Goal: Task Accomplishment & Management: Manage account settings

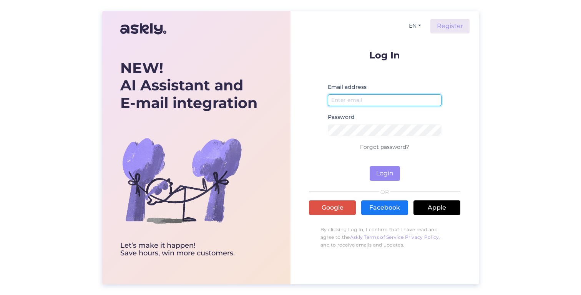
type input "[EMAIL_ADDRESS][DOMAIN_NAME]"
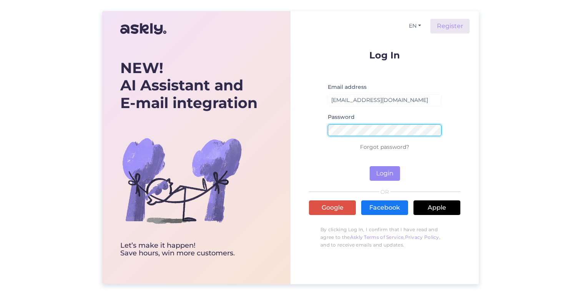
click at [385, 173] on button "Login" at bounding box center [385, 173] width 30 height 15
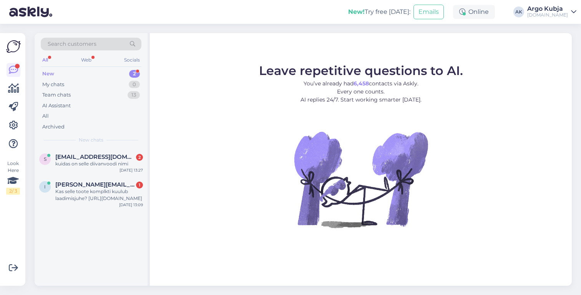
click at [541, 11] on div "Argo Kubja" at bounding box center [547, 9] width 41 height 6
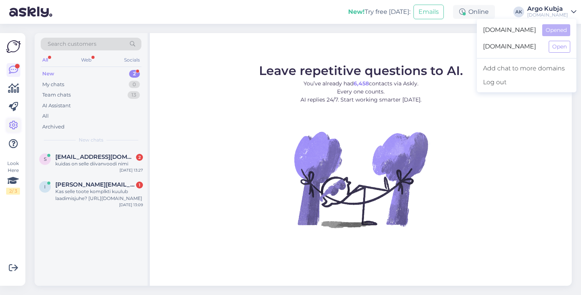
click at [14, 124] on icon at bounding box center [13, 125] width 9 height 9
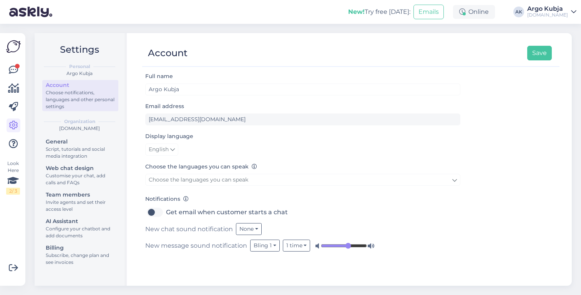
click at [72, 93] on div "Choose notifications, languages and other personal settings" at bounding box center [80, 99] width 69 height 21
click at [68, 201] on div "Invite agents and set their access level" at bounding box center [80, 206] width 69 height 14
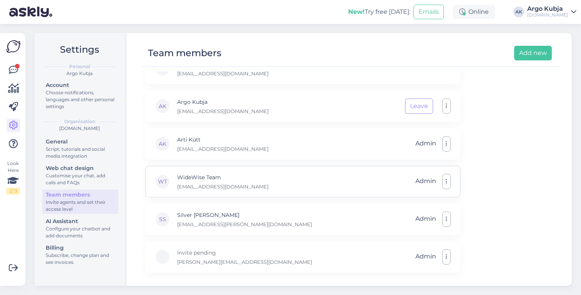
scroll to position [56, 0]
click at [448, 180] on button "button" at bounding box center [446, 181] width 8 height 15
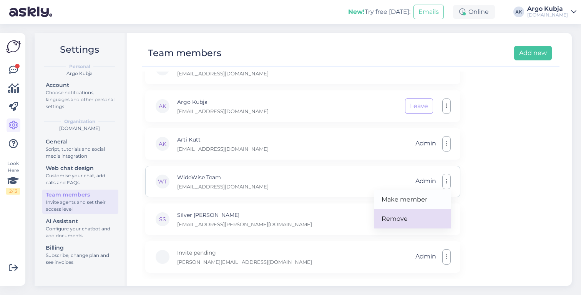
click at [401, 219] on link "Remove" at bounding box center [412, 218] width 77 height 19
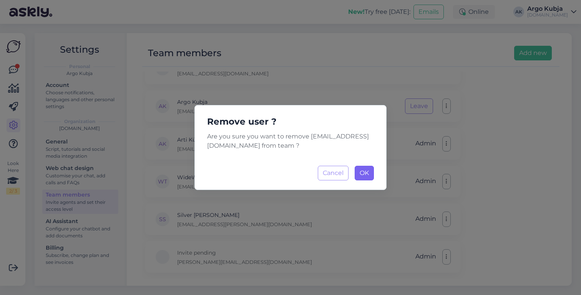
click at [367, 171] on span "OK" at bounding box center [364, 172] width 9 height 7
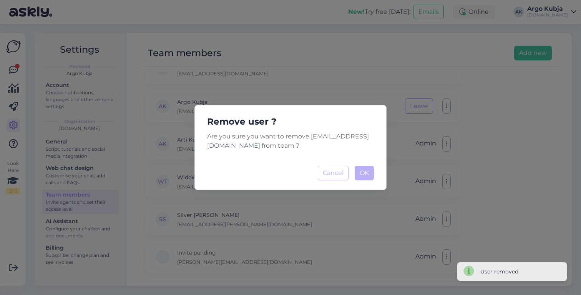
scroll to position [19, 0]
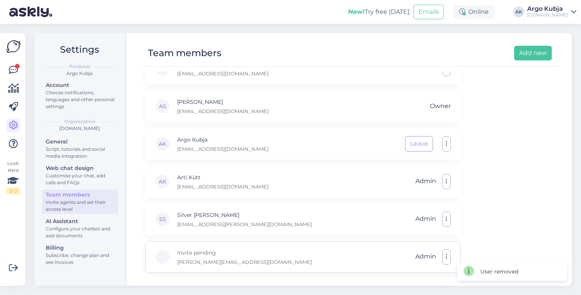
click at [445, 256] on button "button" at bounding box center [446, 256] width 8 height 15
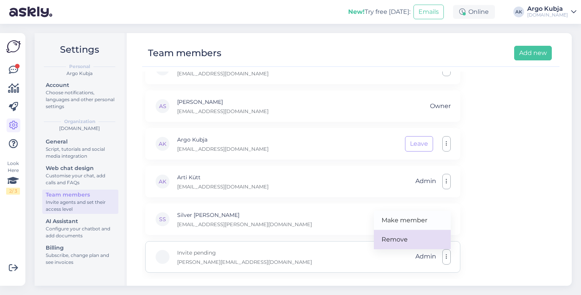
click at [401, 237] on link "Remove" at bounding box center [412, 239] width 77 height 19
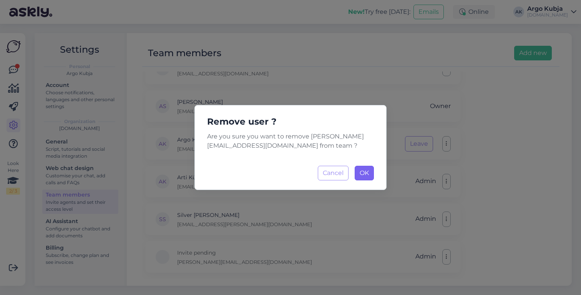
click at [369, 171] on button "OK Loading..." at bounding box center [364, 173] width 19 height 15
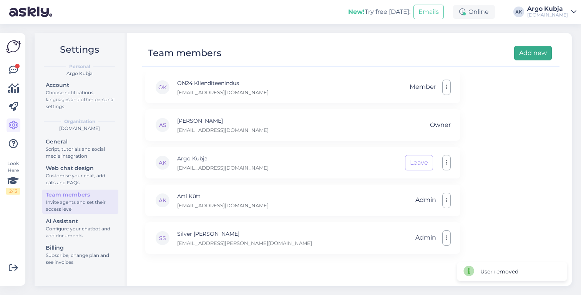
click at [532, 53] on button "Add new" at bounding box center [533, 53] width 38 height 15
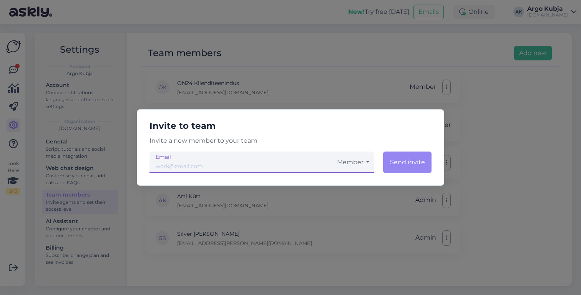
click at [169, 164] on input "email" at bounding box center [240, 162] width 183 height 22
type input "[PERSON_NAME][EMAIL_ADDRESS][DOMAIN_NAME]"
click at [360, 161] on button "Member" at bounding box center [352, 162] width 41 height 22
click at [353, 201] on link "Admin" at bounding box center [352, 202] width 41 height 19
click at [416, 159] on button "Send invite" at bounding box center [406, 162] width 49 height 22
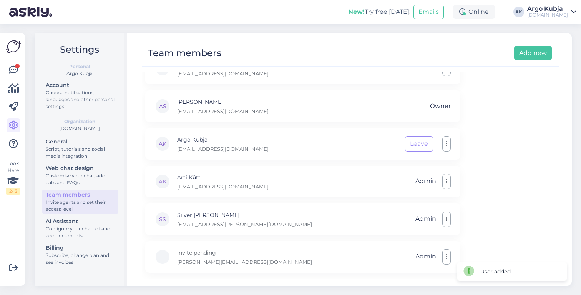
click at [565, 12] on div "[DOMAIN_NAME]" at bounding box center [547, 15] width 41 height 6
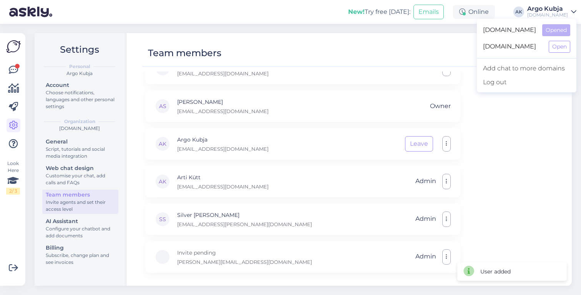
click at [513, 48] on span "[DOMAIN_NAME]" at bounding box center [513, 47] width 60 height 12
click at [564, 42] on button "Open" at bounding box center [560, 47] width 22 height 12
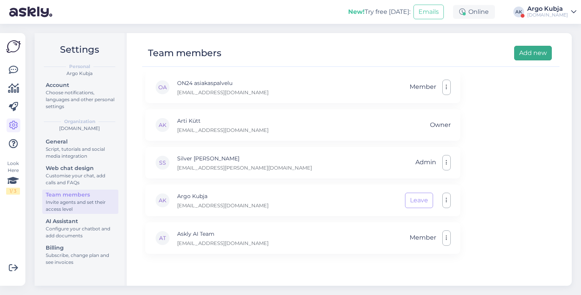
click at [534, 55] on button "Add new" at bounding box center [533, 53] width 38 height 15
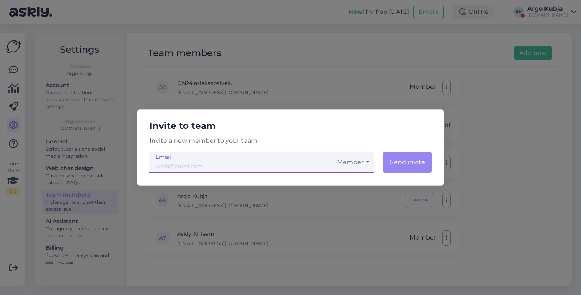
click at [249, 164] on input "email" at bounding box center [240, 162] width 183 height 22
type input "[PERSON_NAME][EMAIL_ADDRESS][DOMAIN_NAME]"
click at [365, 165] on button "Member" at bounding box center [352, 162] width 41 height 22
click at [350, 197] on link "Admin" at bounding box center [352, 202] width 41 height 19
click at [411, 160] on button "Send invite" at bounding box center [406, 162] width 49 height 22
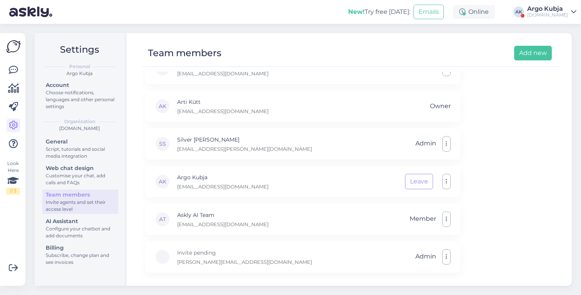
click at [569, 14] on link "Argo Kubja [DOMAIN_NAME]" at bounding box center [551, 12] width 49 height 12
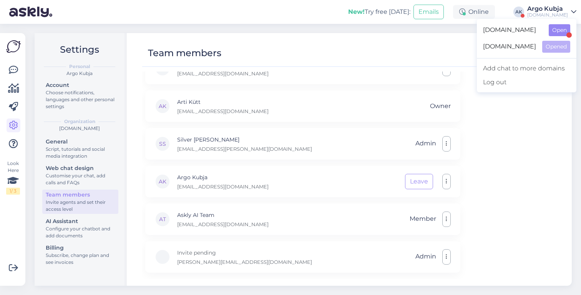
click at [556, 28] on button "Open" at bounding box center [560, 30] width 22 height 12
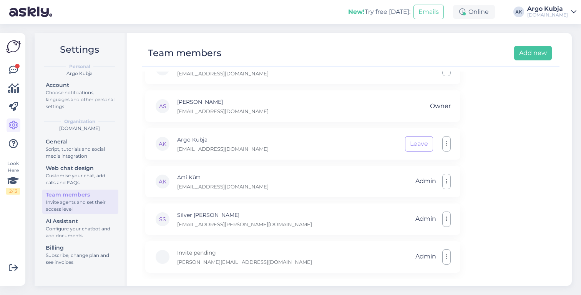
click at [575, 7] on link "Argo Kubja [DOMAIN_NAME]" at bounding box center [551, 12] width 49 height 12
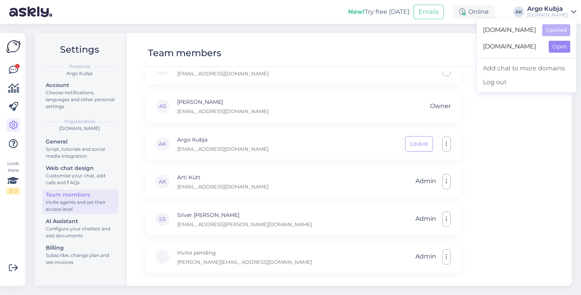
click at [558, 47] on button "Open" at bounding box center [560, 47] width 22 height 12
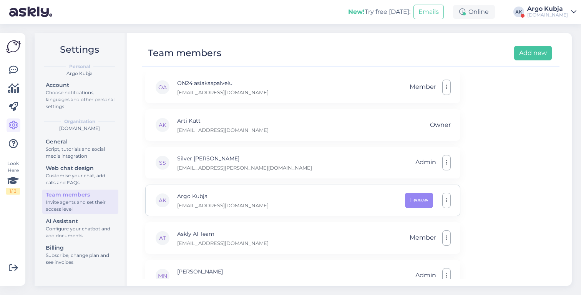
click at [414, 197] on button "Leave" at bounding box center [419, 199] width 28 height 15
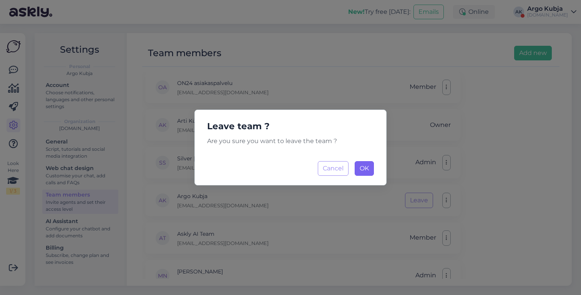
click at [367, 171] on span "OK" at bounding box center [364, 167] width 9 height 7
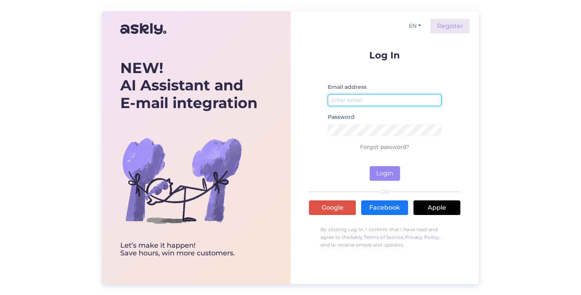
type input "[EMAIL_ADDRESS][DOMAIN_NAME]"
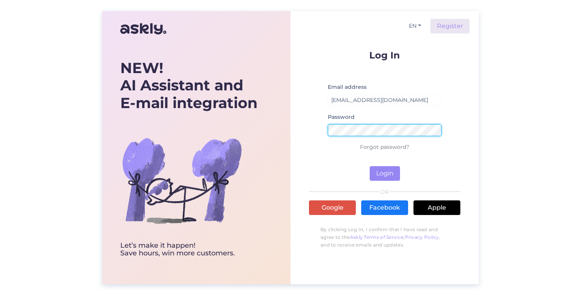
click at [385, 173] on button "Login" at bounding box center [385, 173] width 30 height 15
